Goal: Transaction & Acquisition: Purchase product/service

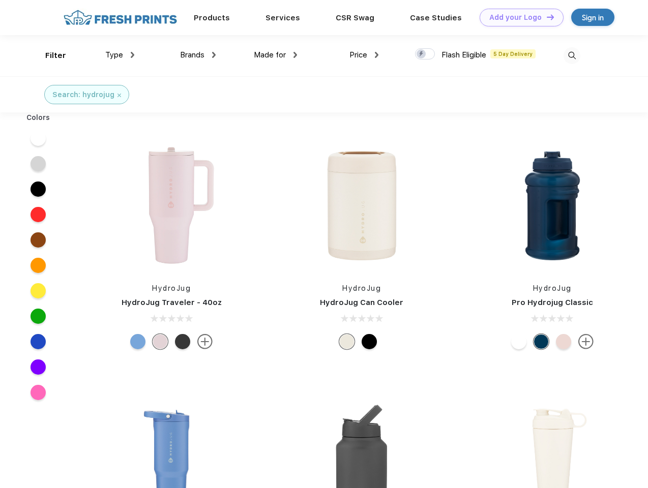
click at [517, 17] on link "Add your Logo Design Tool" at bounding box center [521, 18] width 84 height 18
click at [0, 0] on div "Design Tool" at bounding box center [0, 0] width 0 height 0
click at [545, 17] on link "Add your Logo Design Tool" at bounding box center [521, 18] width 84 height 18
click at [49, 55] on div "Filter" at bounding box center [55, 56] width 21 height 12
click at [120, 55] on span "Type" at bounding box center [114, 54] width 18 height 9
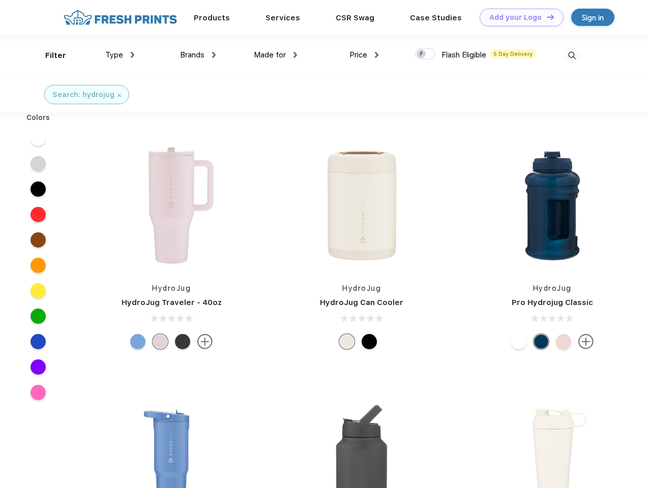
click at [198, 55] on span "Brands" at bounding box center [192, 54] width 24 height 9
click at [276, 55] on span "Made for" at bounding box center [270, 54] width 32 height 9
click at [364, 55] on span "Price" at bounding box center [358, 54] width 18 height 9
click at [425, 54] on div at bounding box center [425, 53] width 20 height 11
click at [421, 54] on input "checkbox" at bounding box center [418, 51] width 7 height 7
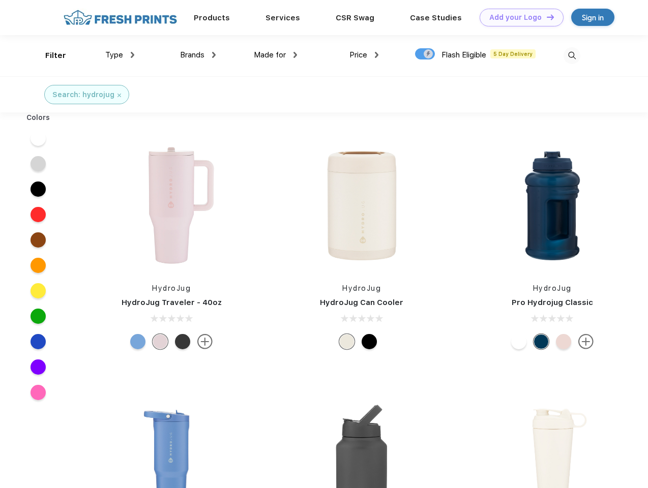
click at [571, 55] on img at bounding box center [571, 55] width 17 height 17
